Goal: Task Accomplishment & Management: Use online tool/utility

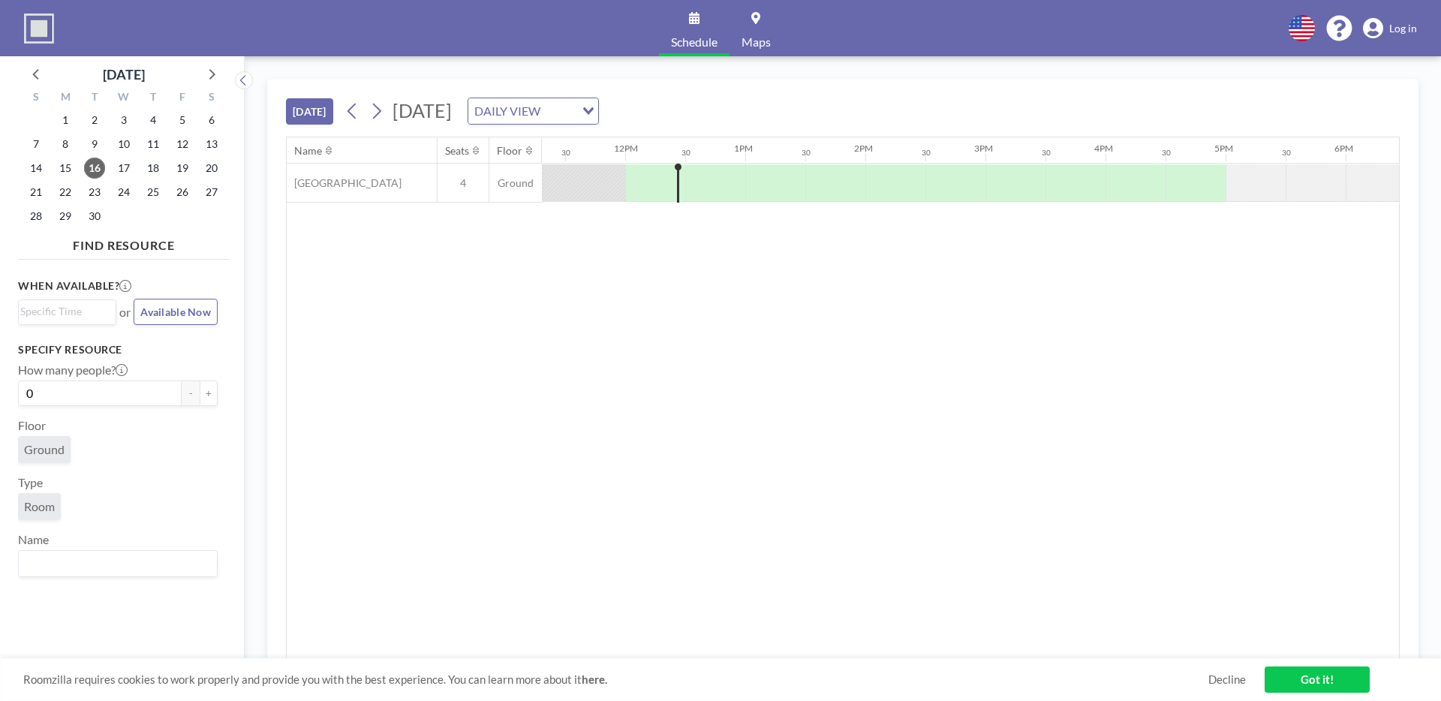
scroll to position [0, 1381]
click at [384, 113] on icon at bounding box center [376, 111] width 14 height 23
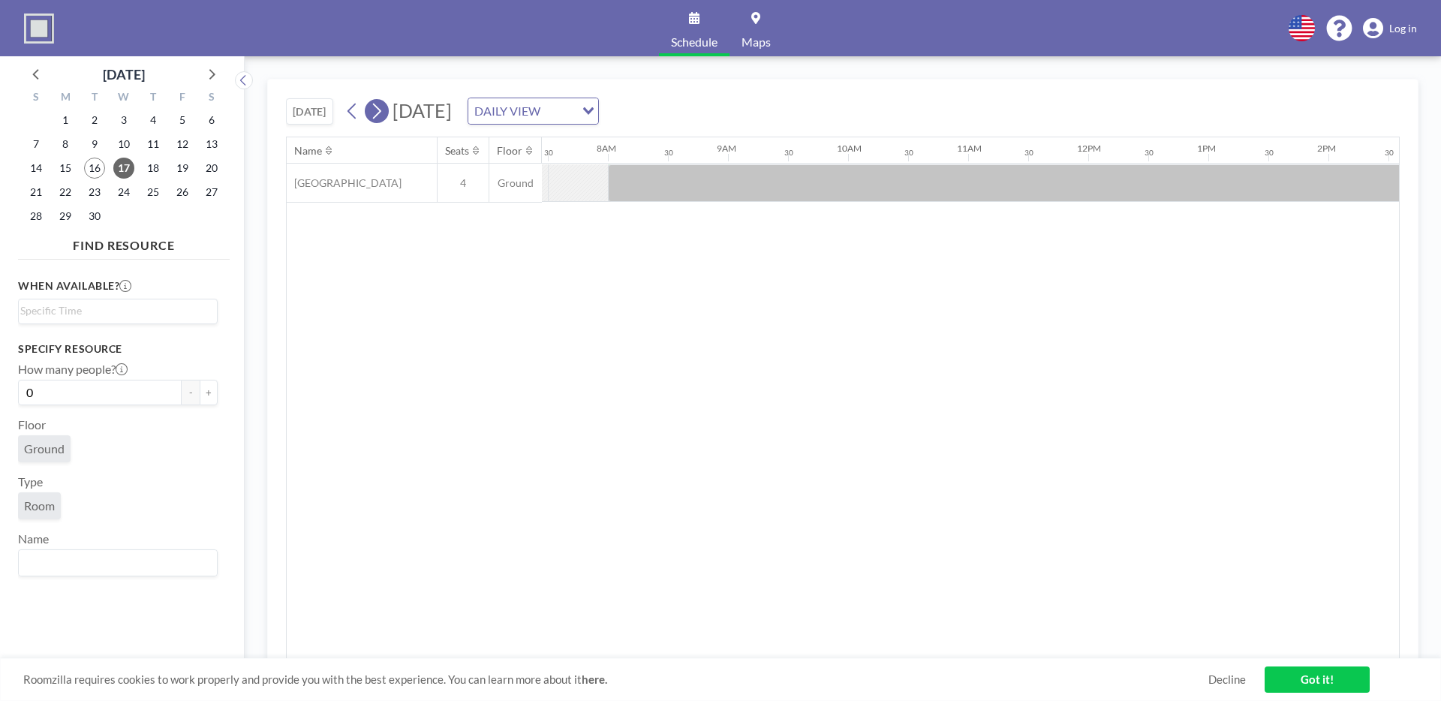
scroll to position [0, 901]
click at [377, 108] on icon at bounding box center [376, 111] width 14 height 23
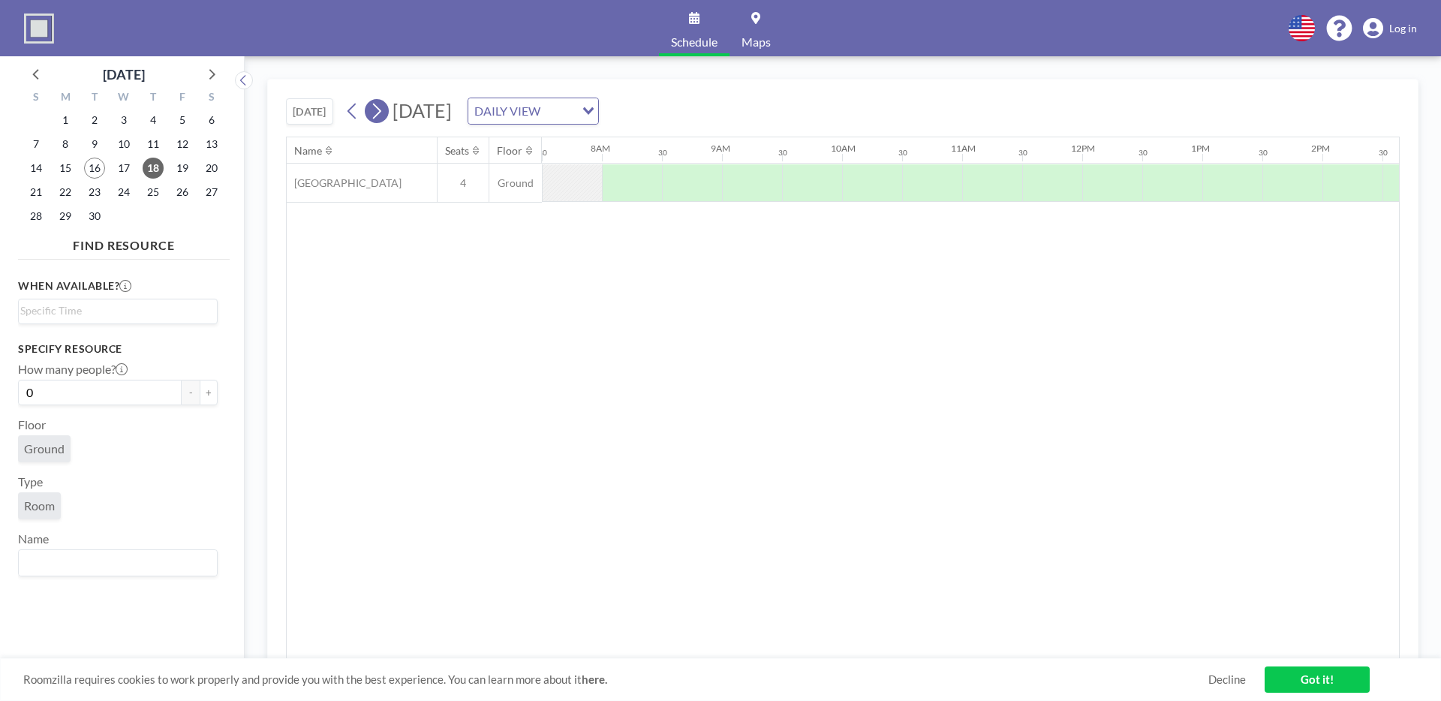
click at [377, 108] on icon at bounding box center [376, 111] width 14 height 23
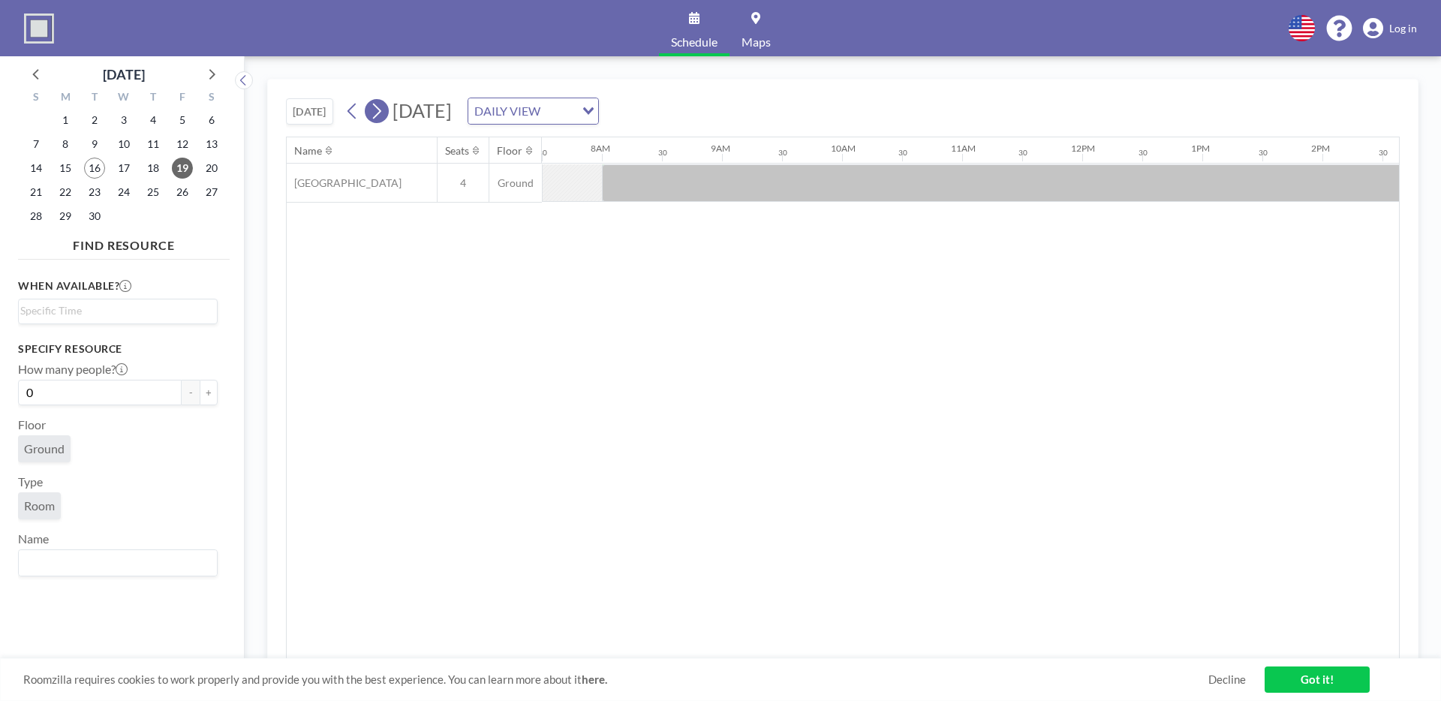
click at [383, 112] on icon at bounding box center [376, 111] width 14 height 23
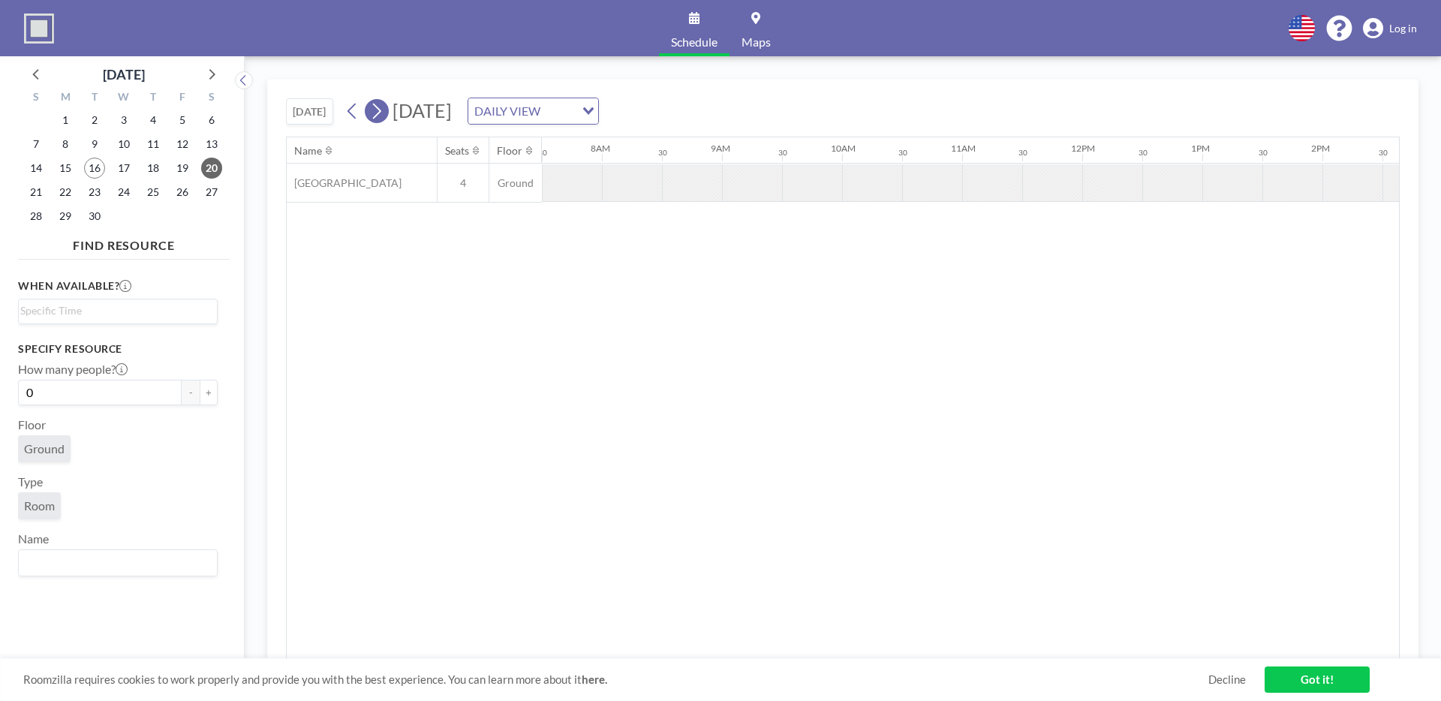
click at [383, 112] on icon at bounding box center [376, 111] width 14 height 23
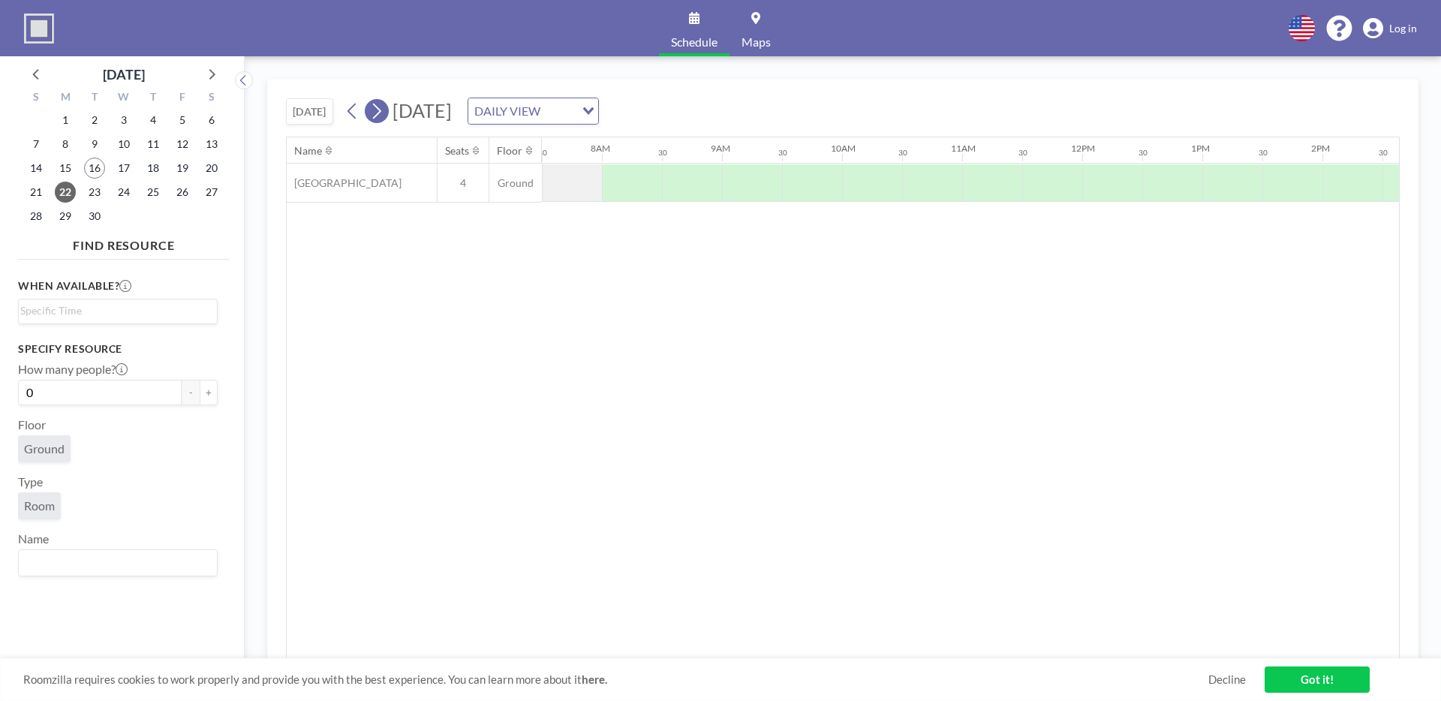
click at [383, 112] on icon at bounding box center [376, 111] width 14 height 23
click at [99, 305] on input "Search for option" at bounding box center [114, 312] width 188 height 18
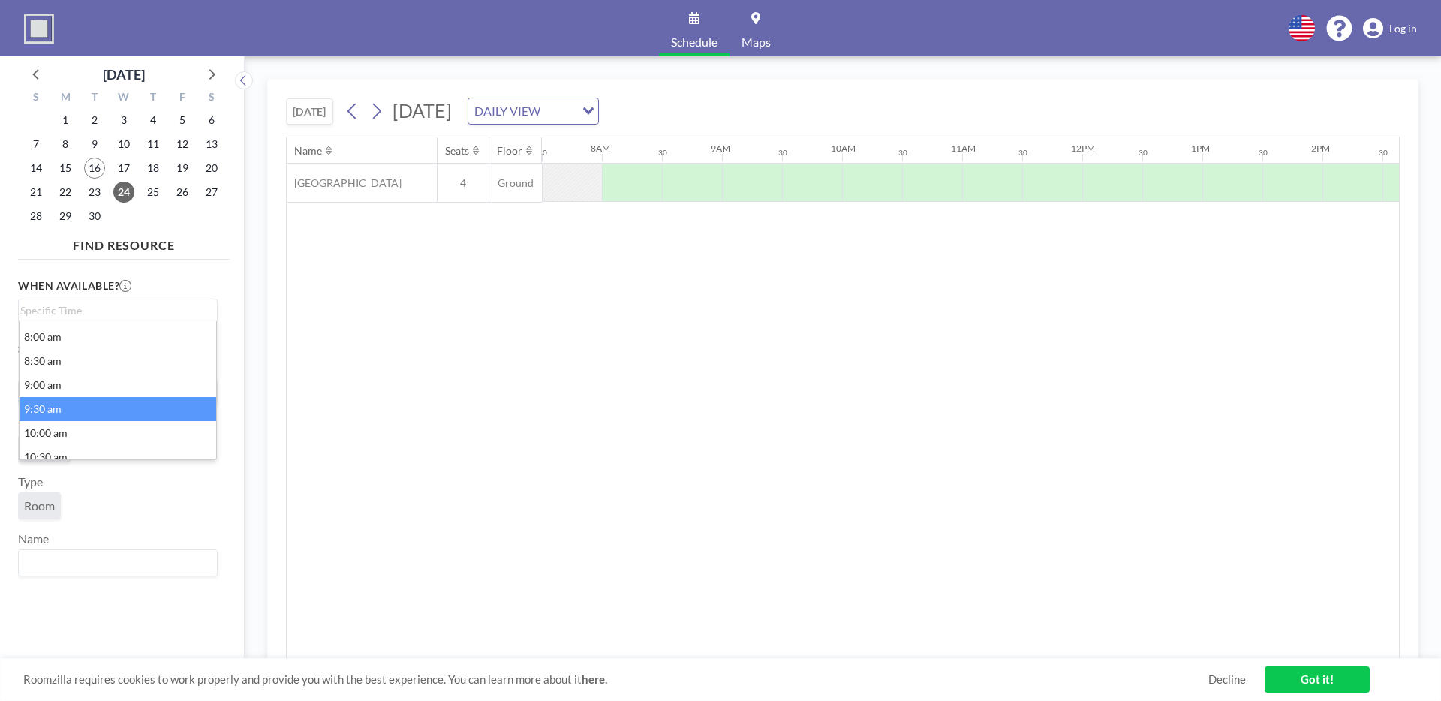
click at [471, 380] on div "Name Seats Floor 12AM 30 1AM 30 2AM 30 3AM 30 4AM 30 5AM 30 6AM 30 7AM 30 8AM 3…" at bounding box center [843, 398] width 1112 height 522
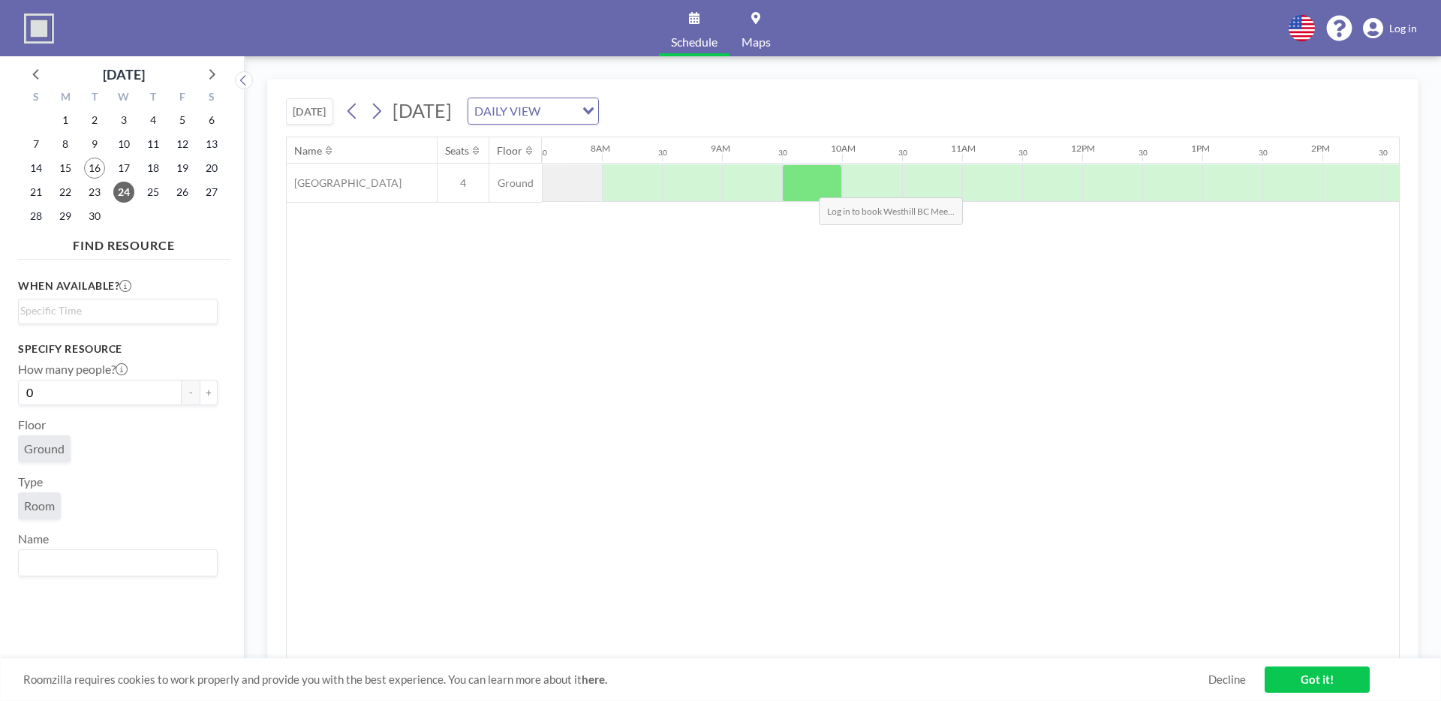
click at [807, 186] on div at bounding box center [812, 183] width 60 height 38
click at [724, 184] on div at bounding box center [751, 183] width 60 height 38
click at [659, 188] on div at bounding box center [631, 183] width 60 height 38
